Goal: Check status: Verify the current state of an ongoing process or item

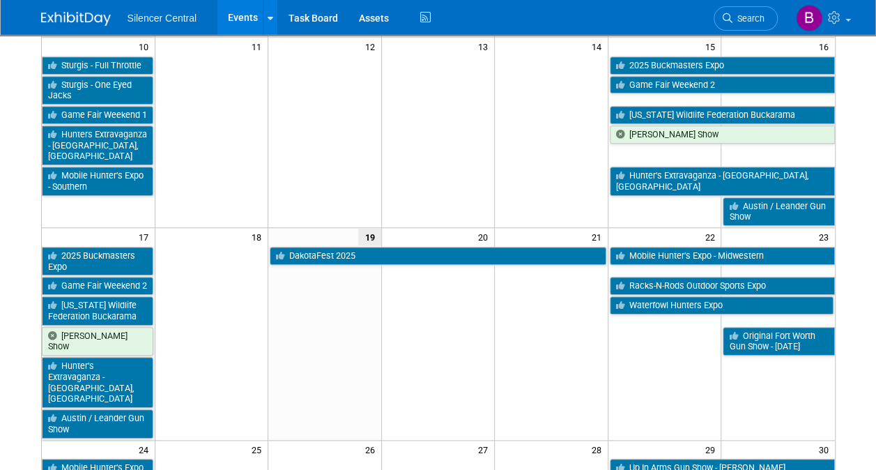
scroll to position [496, 0]
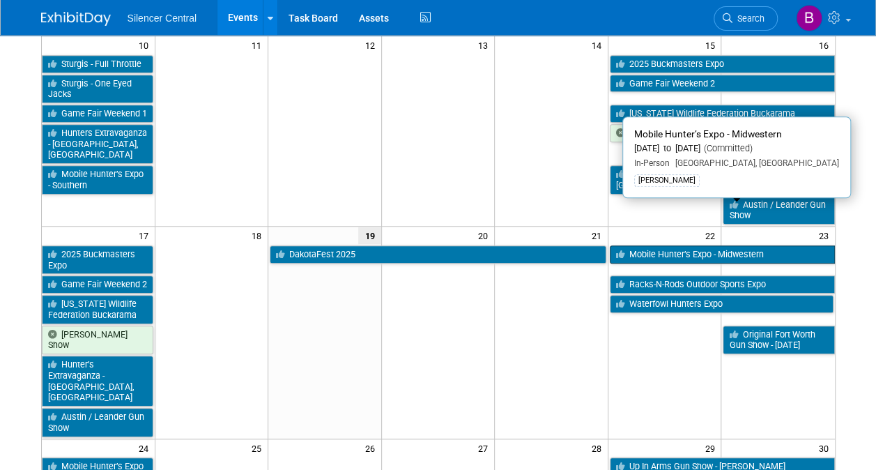
click at [694, 245] on link "Mobile Hunter’s Expo - Midwestern" at bounding box center [722, 254] width 225 height 18
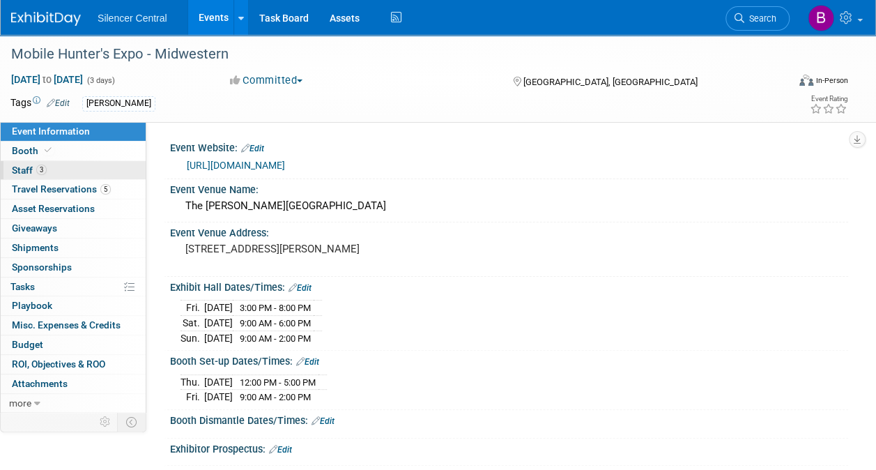
click at [88, 161] on link "3 Staff 3" at bounding box center [73, 170] width 145 height 19
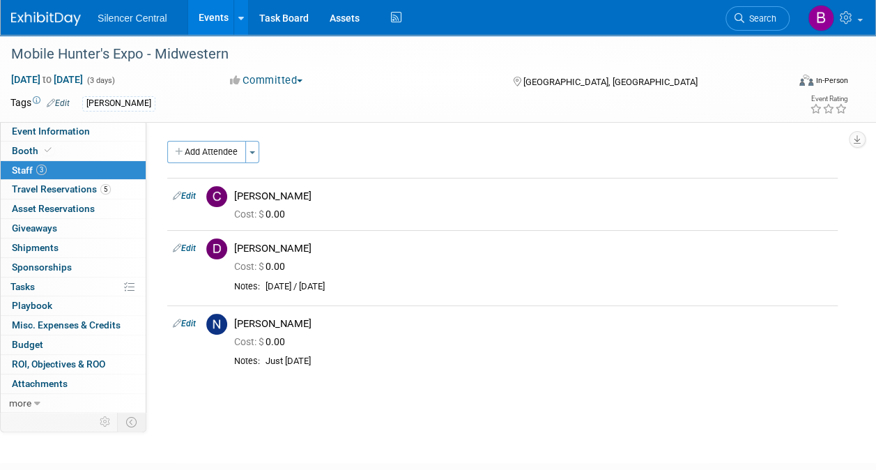
click at [37, 4] on div at bounding box center [54, 13] width 86 height 26
click at [46, 14] on img at bounding box center [46, 19] width 70 height 14
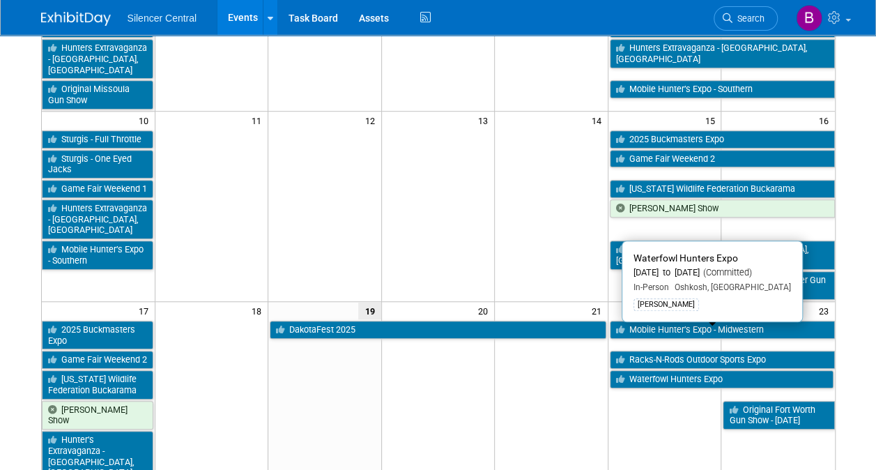
scroll to position [422, 0]
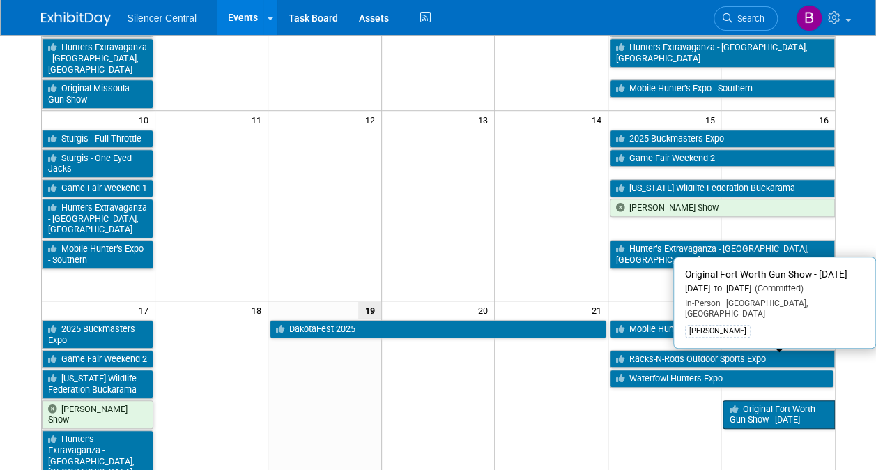
click at [755, 400] on link "Original Fort Worth Gun Show - [DATE]" at bounding box center [778, 414] width 111 height 29
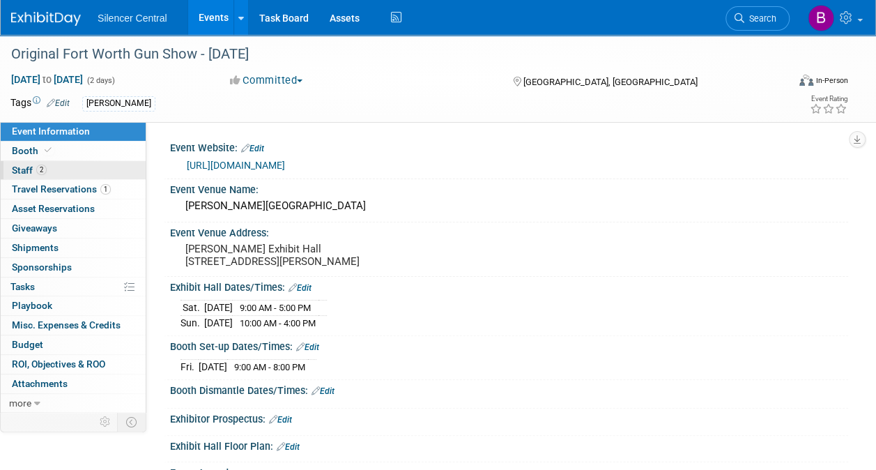
click at [93, 176] on link "2 Staff 2" at bounding box center [73, 170] width 145 height 19
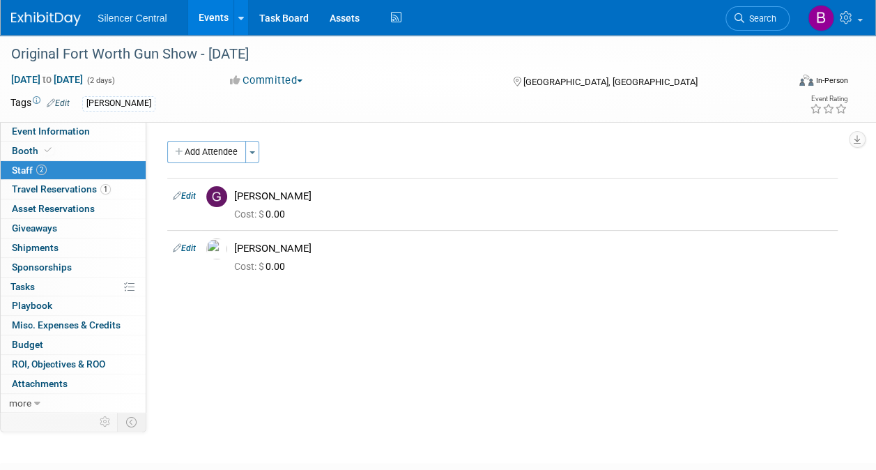
click at [40, 14] on img at bounding box center [46, 19] width 70 height 14
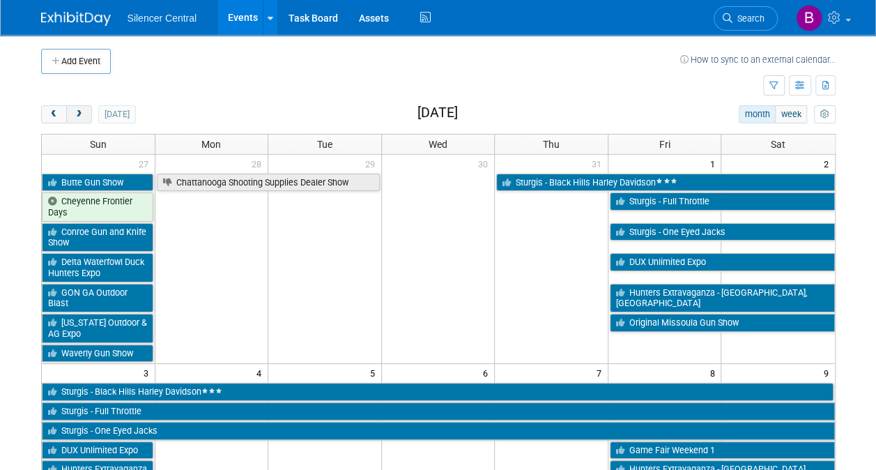
click at [82, 116] on span "next" at bounding box center [79, 114] width 10 height 9
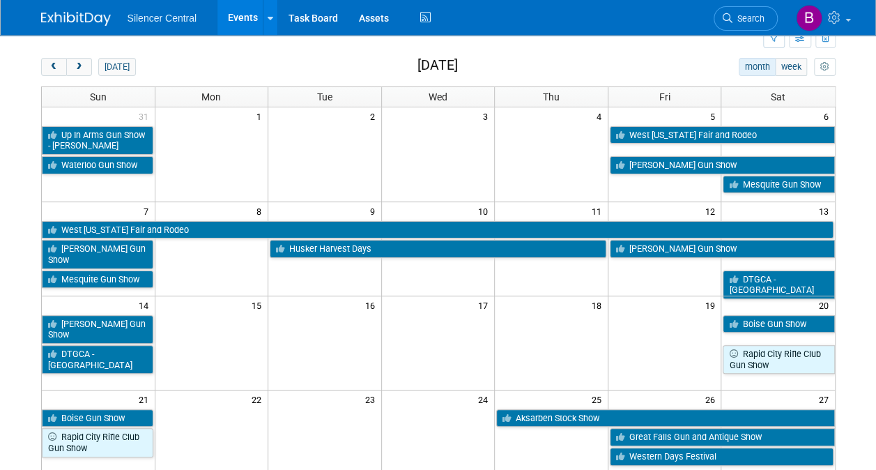
scroll to position [47, 0]
